Goal: Find specific page/section: Find specific page/section

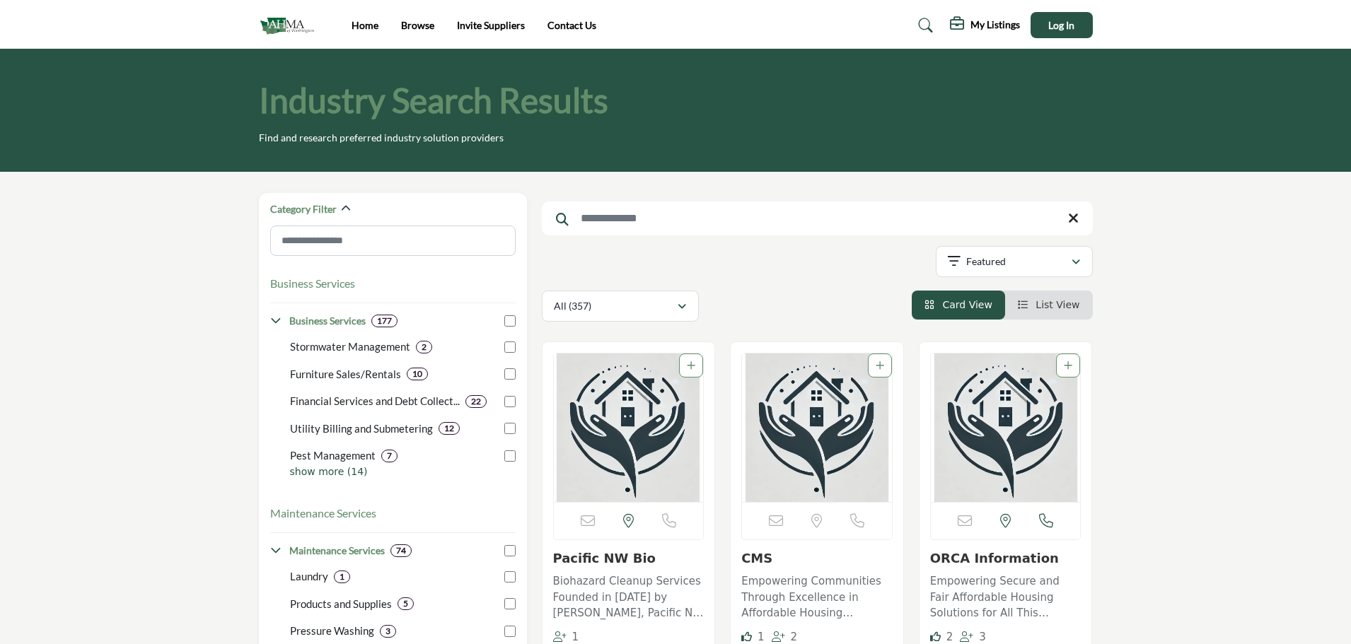
drag, startPoint x: 0, startPoint y: 0, endPoint x: 283, endPoint y: 27, distance: 284.1
click at [283, 27] on img at bounding box center [290, 24] width 63 height 23
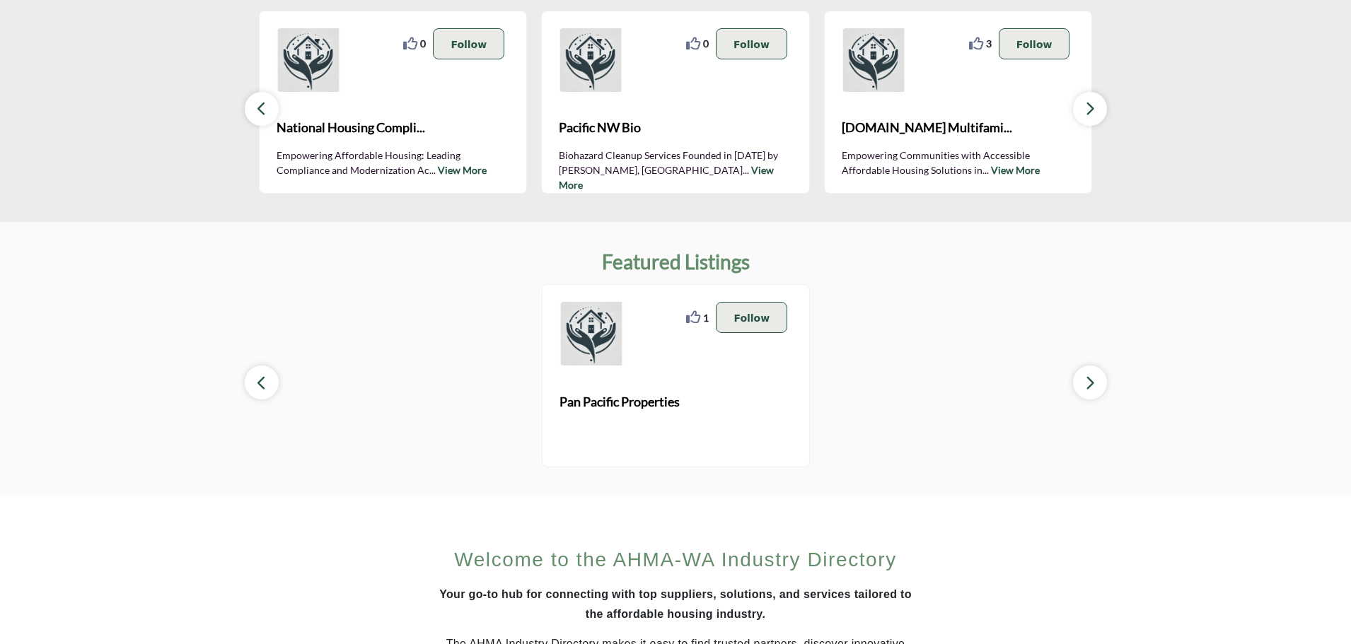
scroll to position [561, 0]
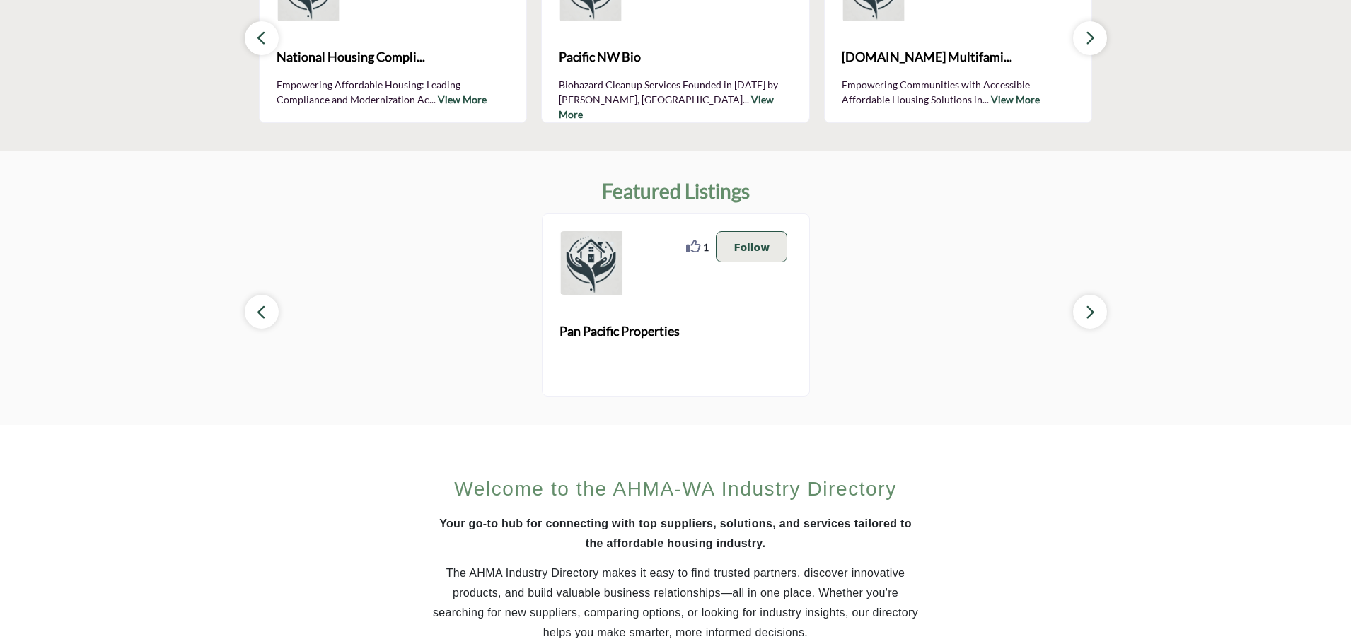
click at [1260, 437] on section "Welcome to the AHMA-WA Industry Directory Your go-to hub for connecting with to…" at bounding box center [675, 578] width 1351 height 307
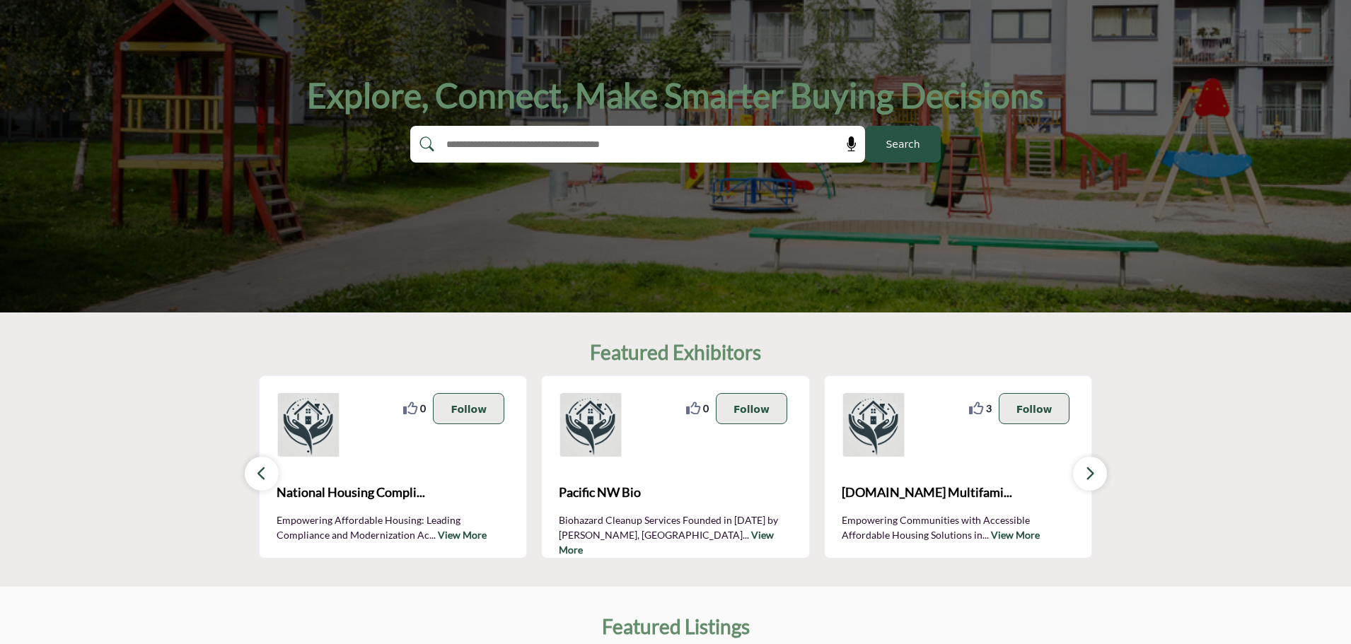
scroll to position [0, 0]
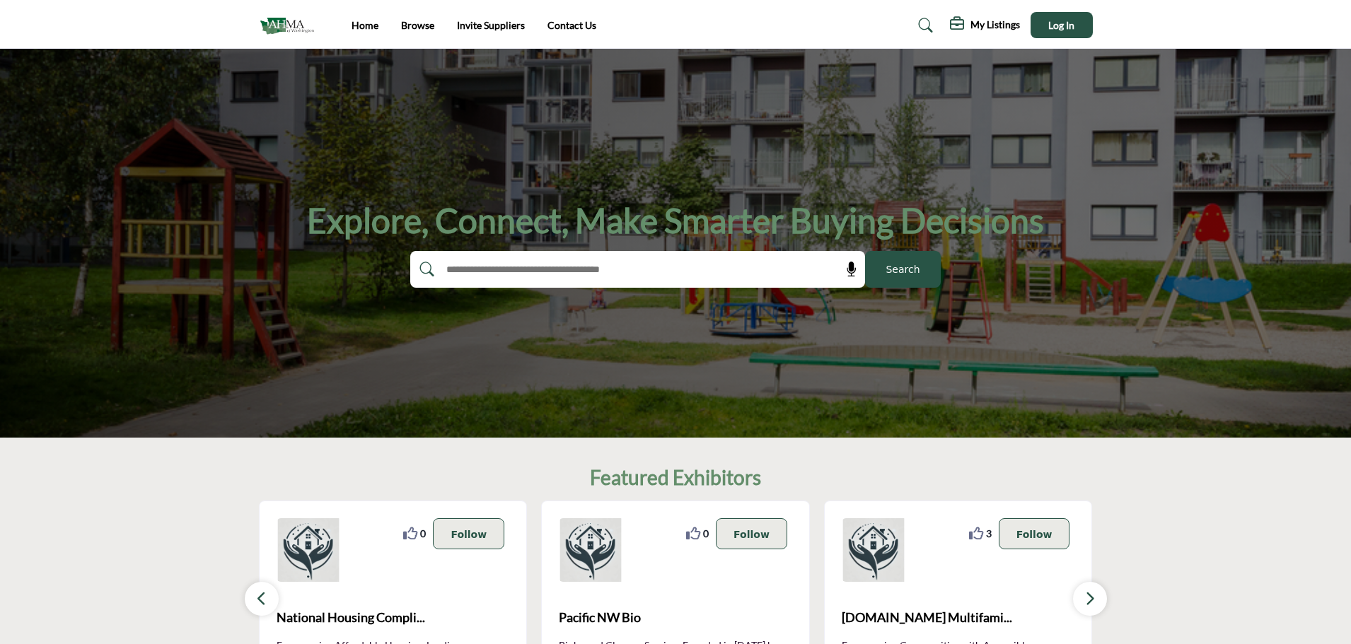
click at [283, 28] on img at bounding box center [290, 24] width 63 height 23
click at [363, 28] on link "Home" at bounding box center [364, 25] width 27 height 12
click at [412, 27] on link "Browse" at bounding box center [417, 25] width 33 height 12
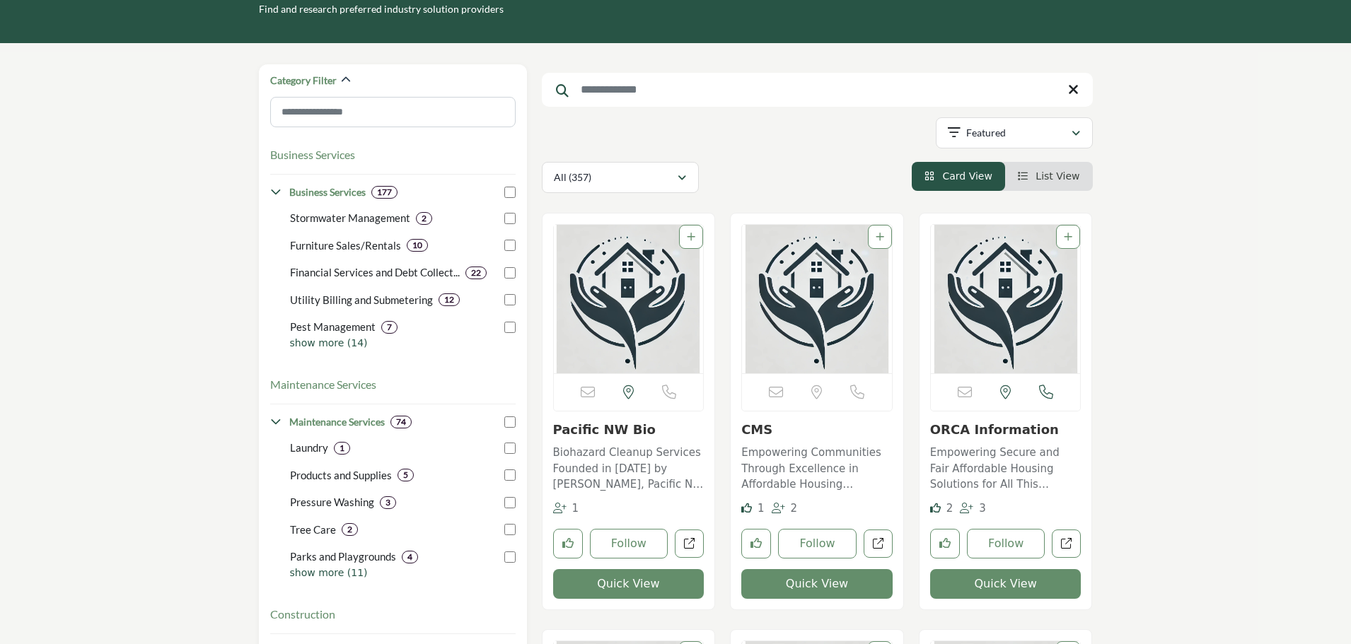
scroll to position [141, 0]
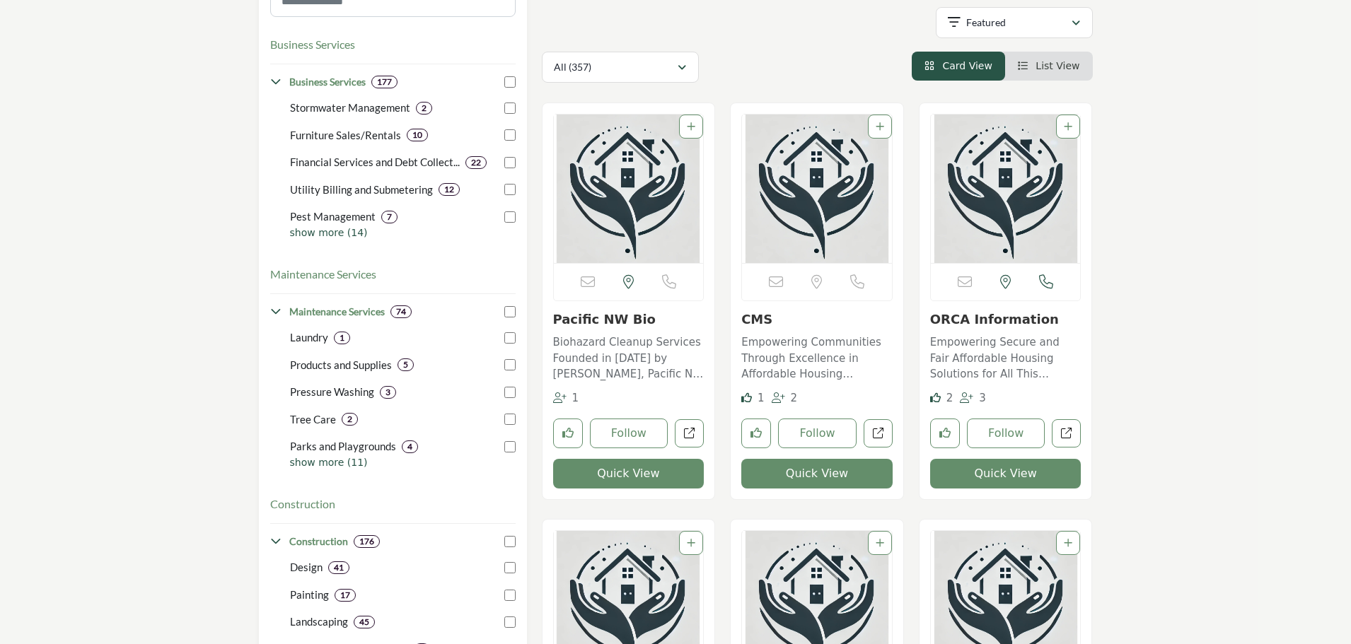
scroll to position [283, 0]
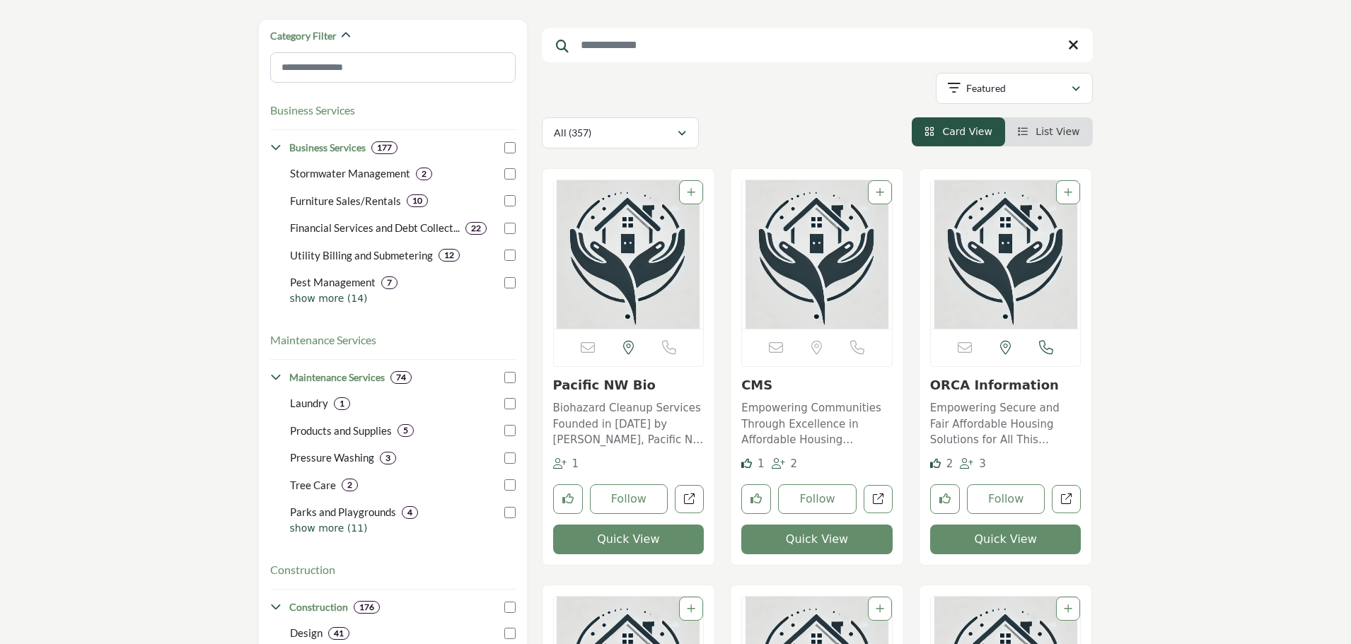
scroll to position [0, 0]
